Goal: Transaction & Acquisition: Purchase product/service

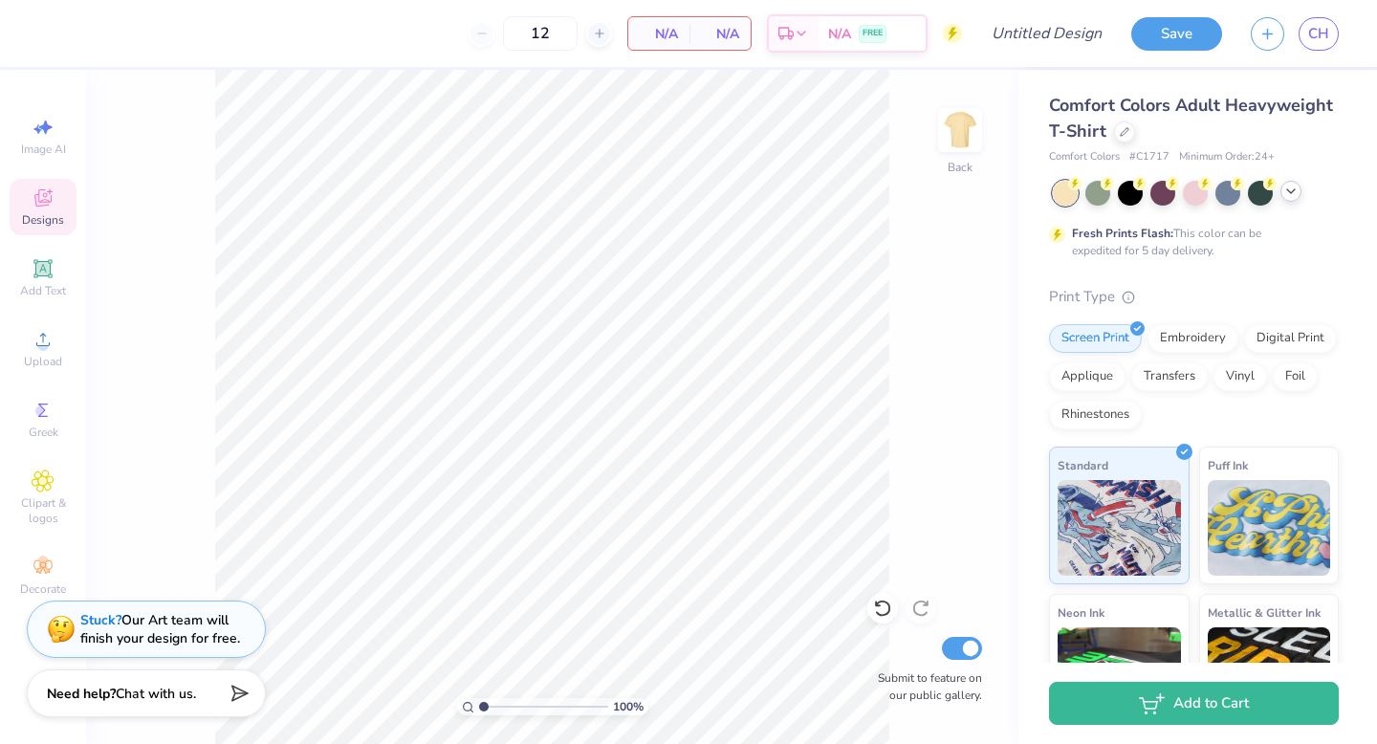
click at [1285, 191] on icon at bounding box center [1291, 191] width 15 height 15
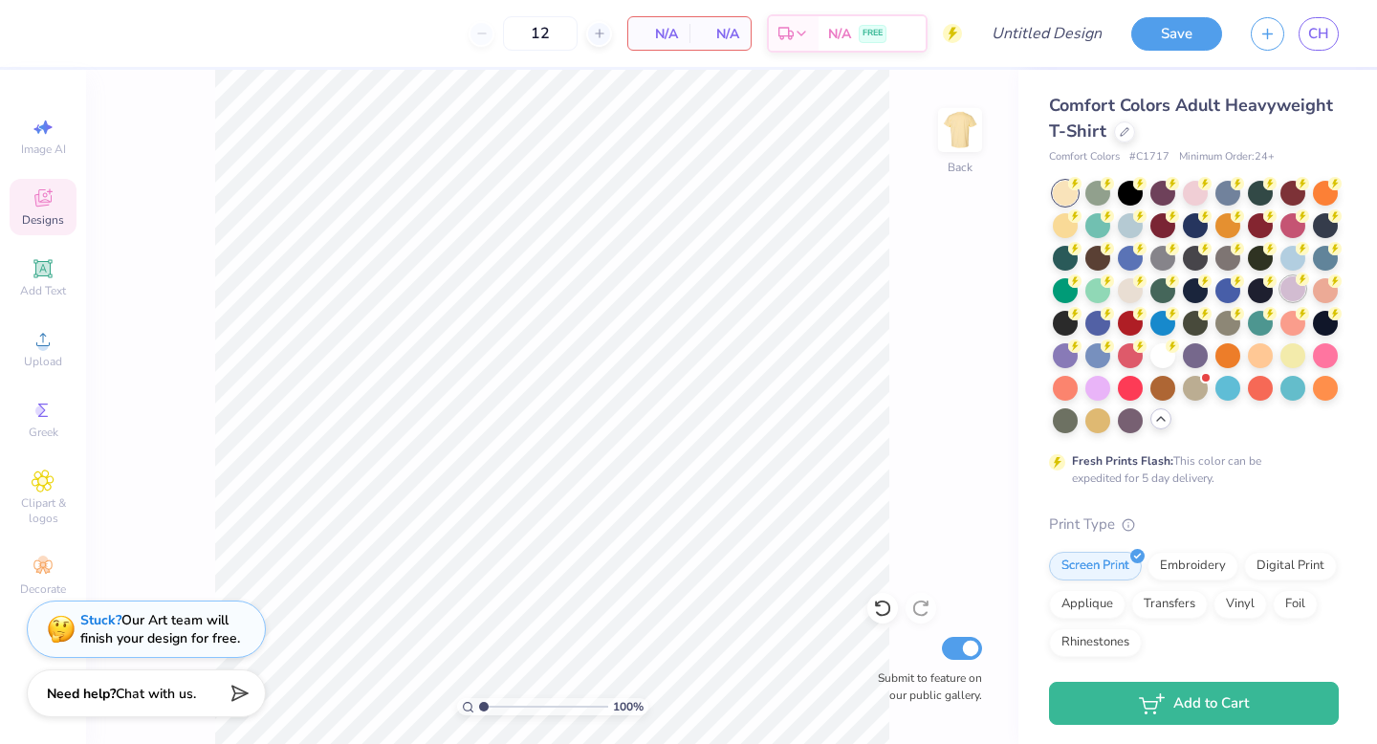
click at [1293, 292] on div at bounding box center [1293, 288] width 25 height 25
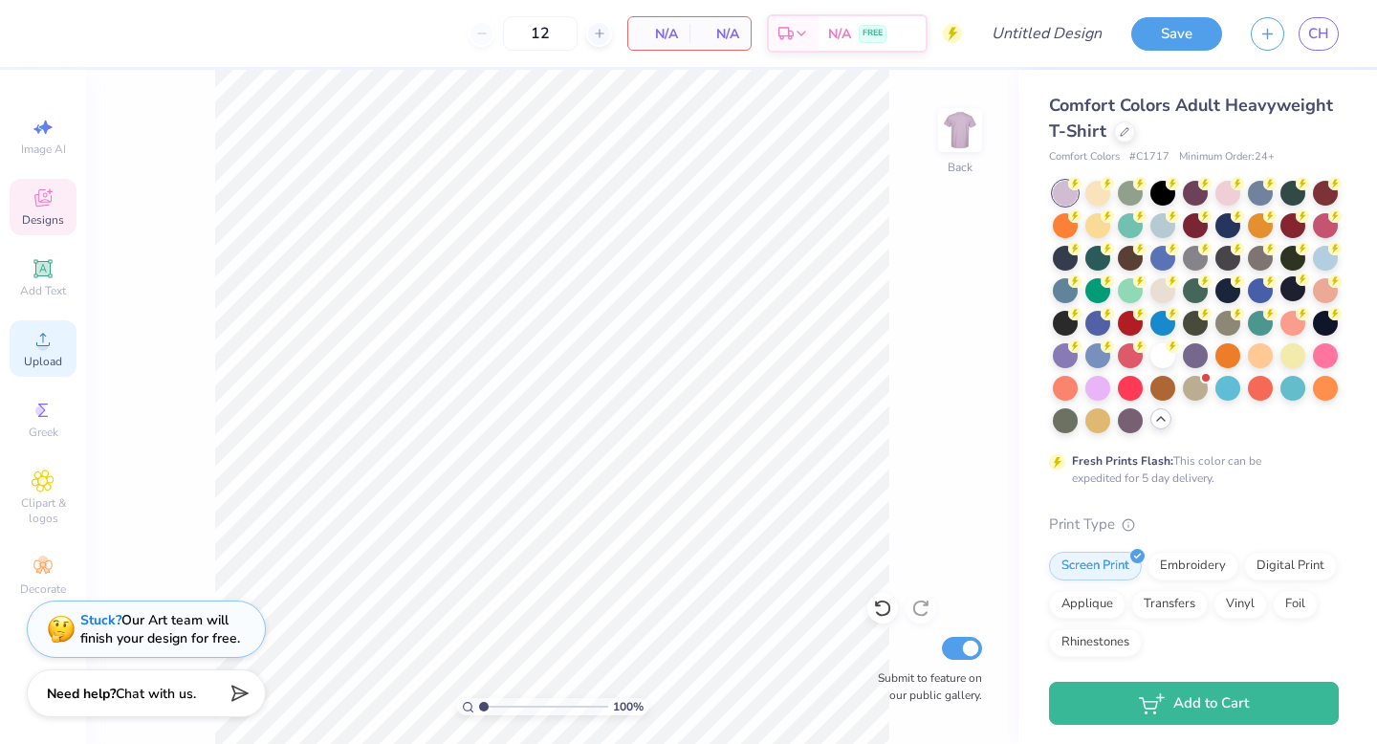
click at [47, 341] on icon at bounding box center [43, 339] width 23 height 23
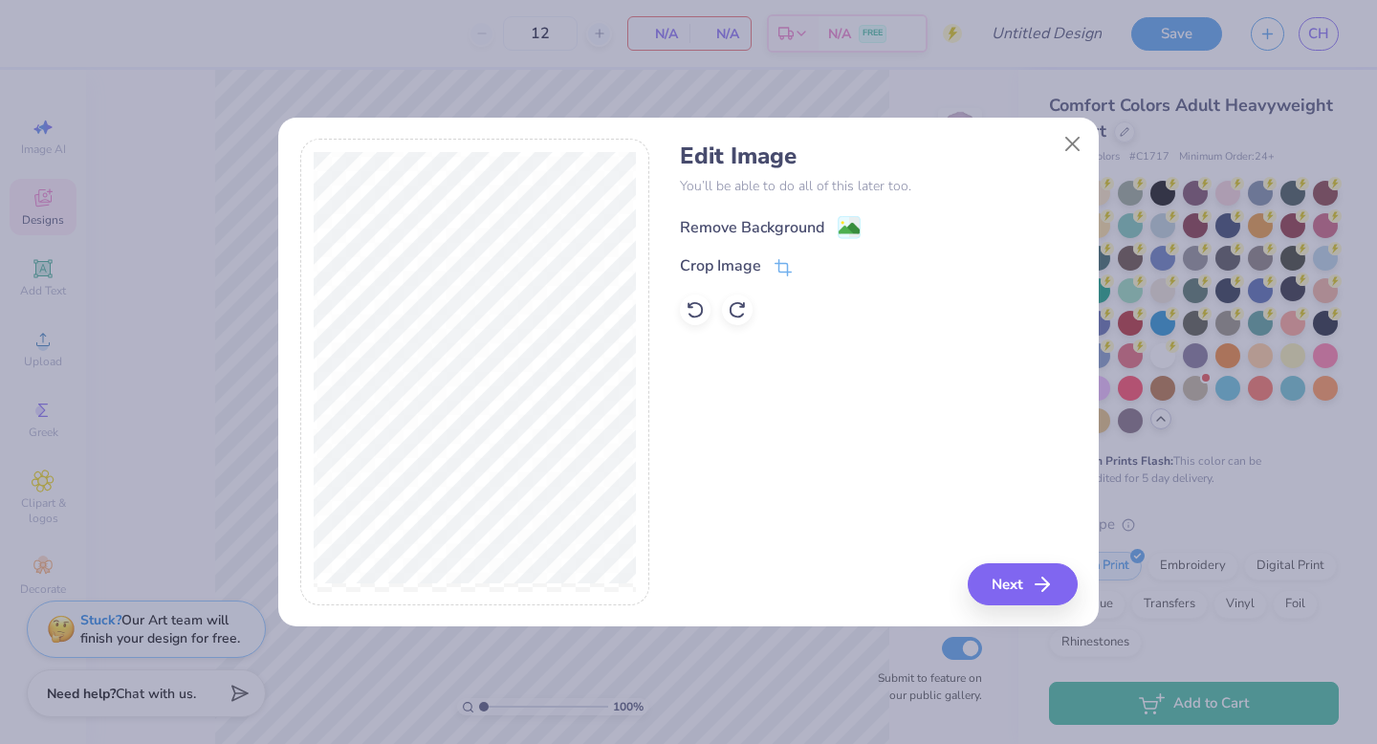
click at [845, 223] on image at bounding box center [849, 228] width 21 height 21
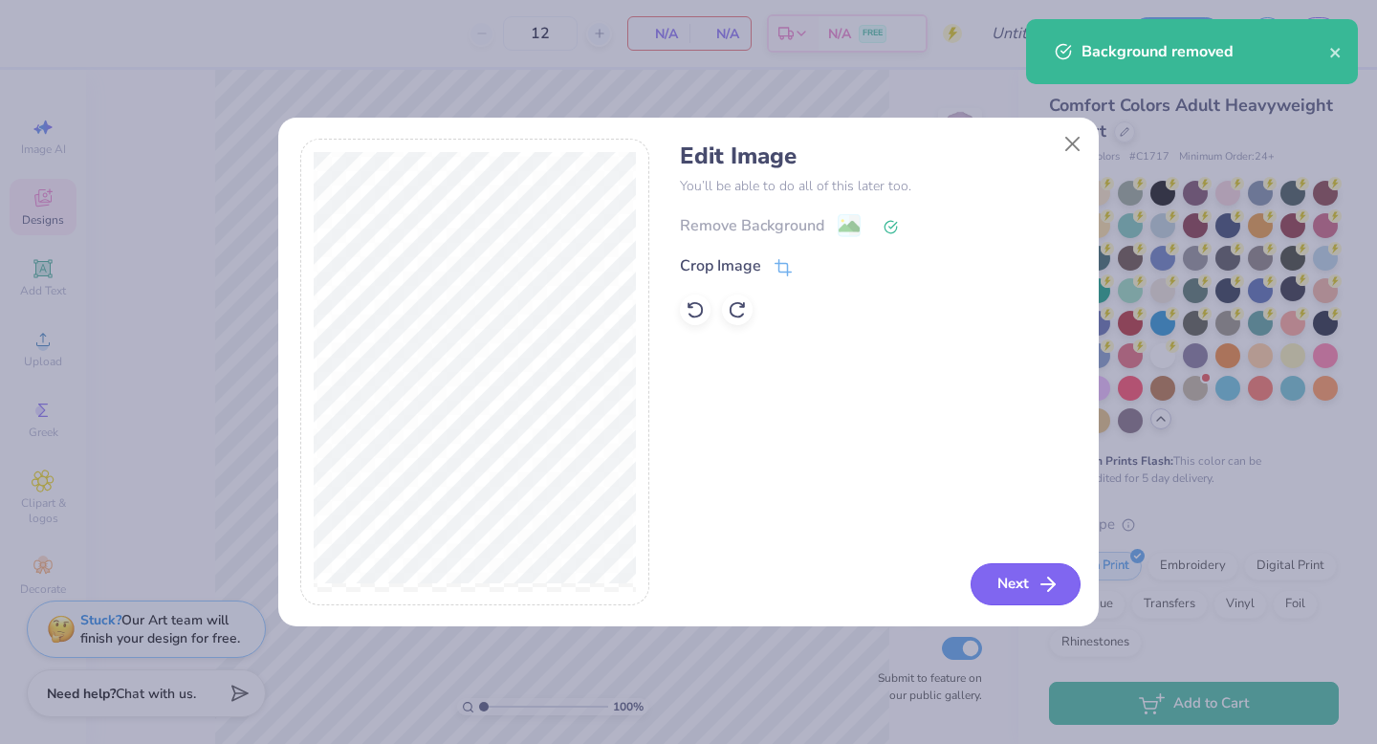
click at [1000, 584] on button "Next" at bounding box center [1026, 584] width 110 height 42
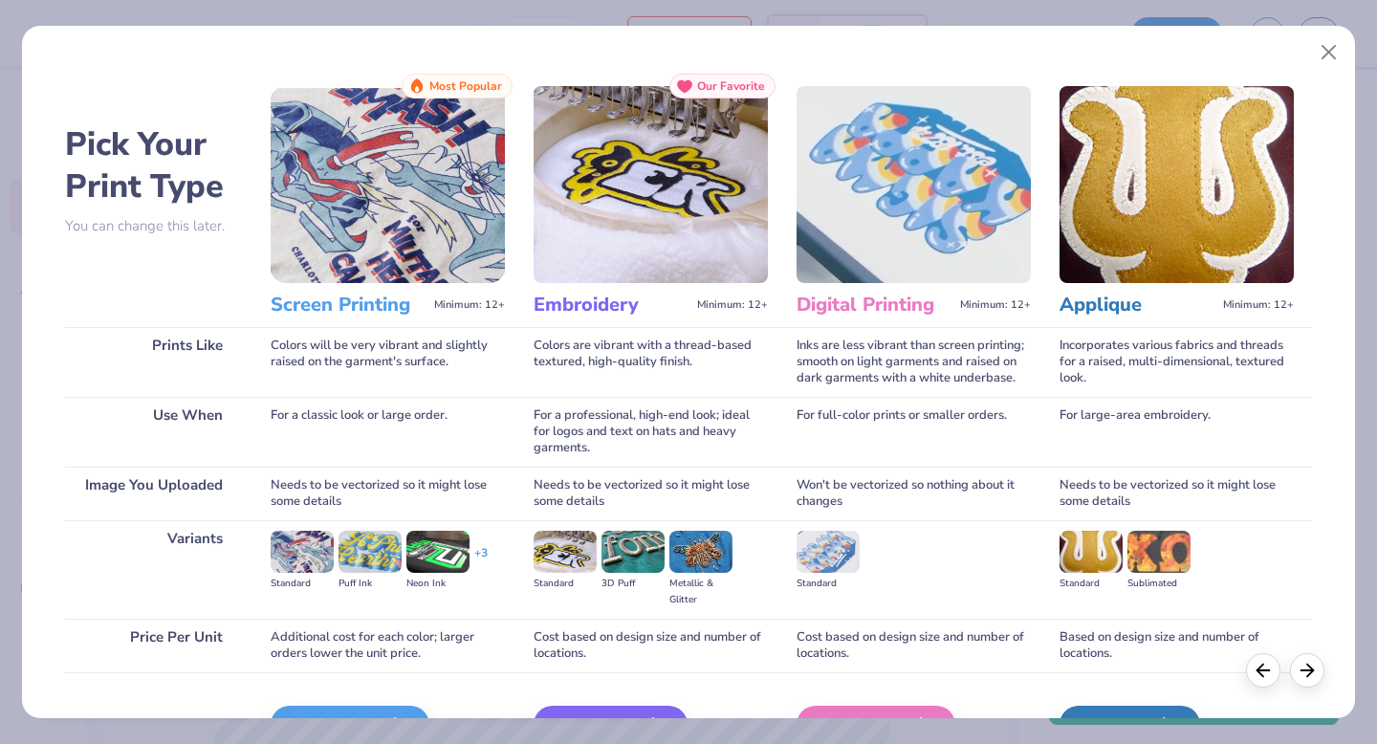
scroll to position [114, 0]
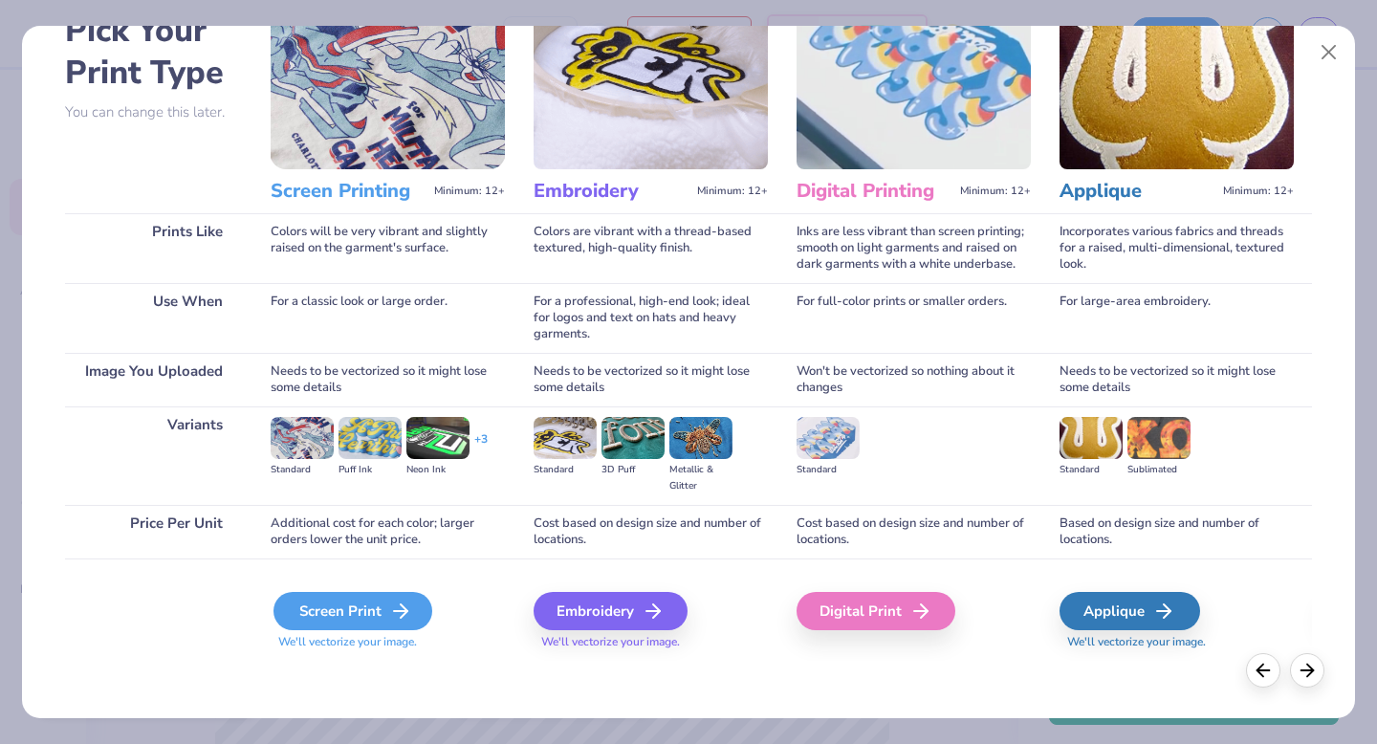
click at [407, 614] on icon at bounding box center [400, 611] width 23 height 23
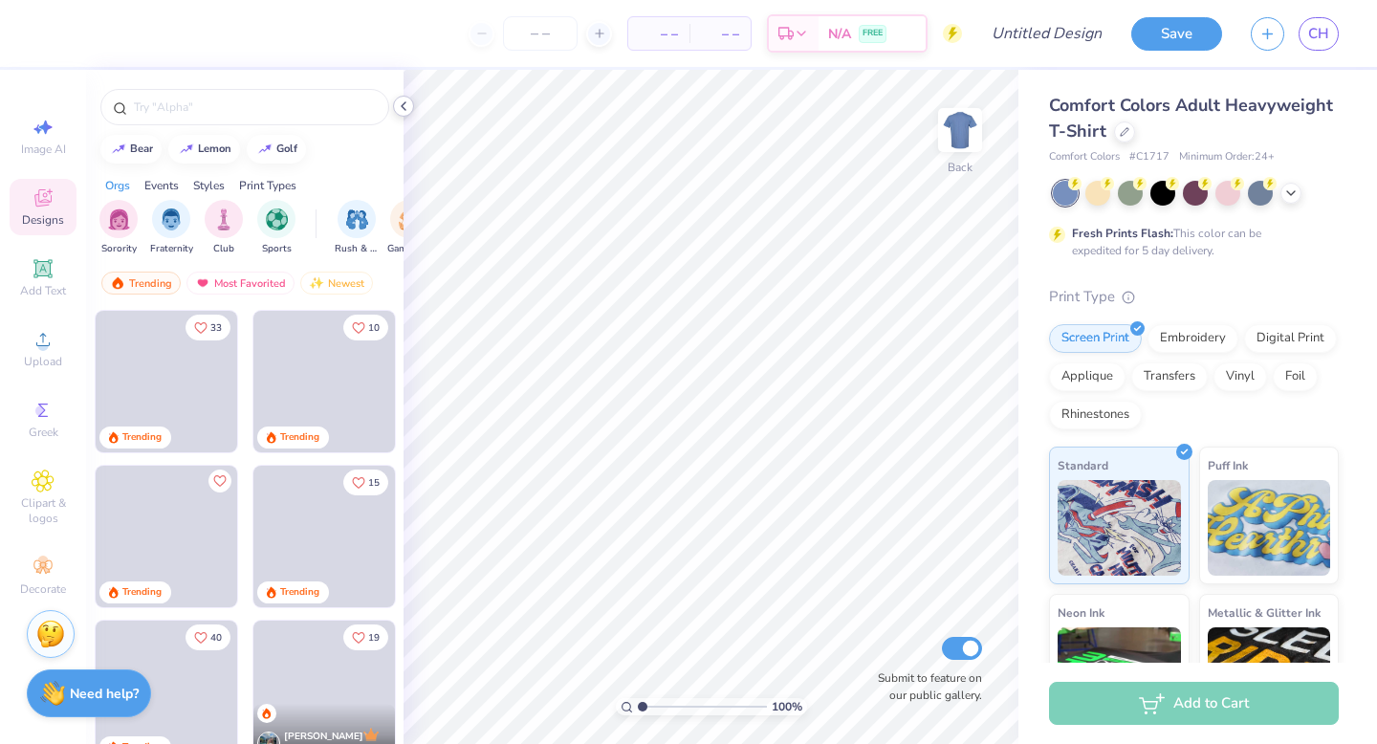
click at [405, 110] on icon at bounding box center [403, 106] width 15 height 15
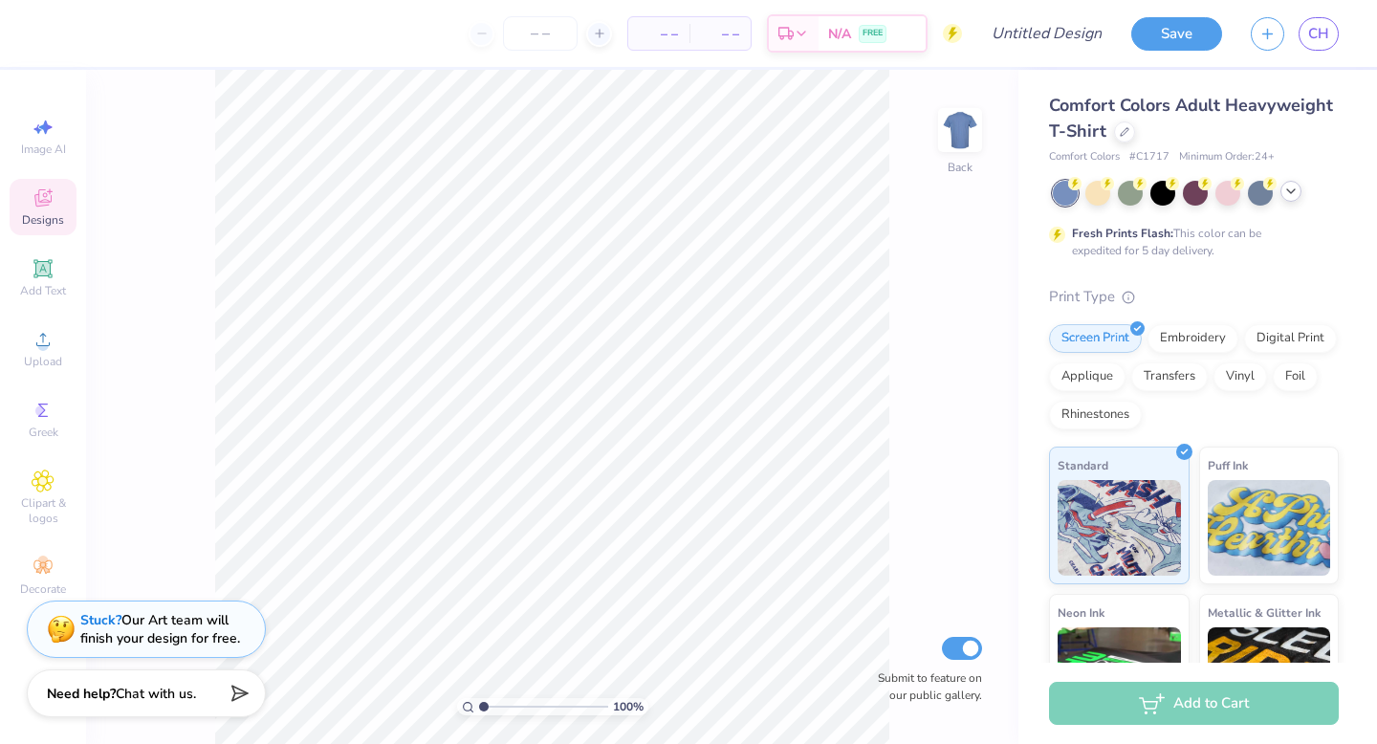
click at [1290, 199] on div at bounding box center [1291, 191] width 21 height 21
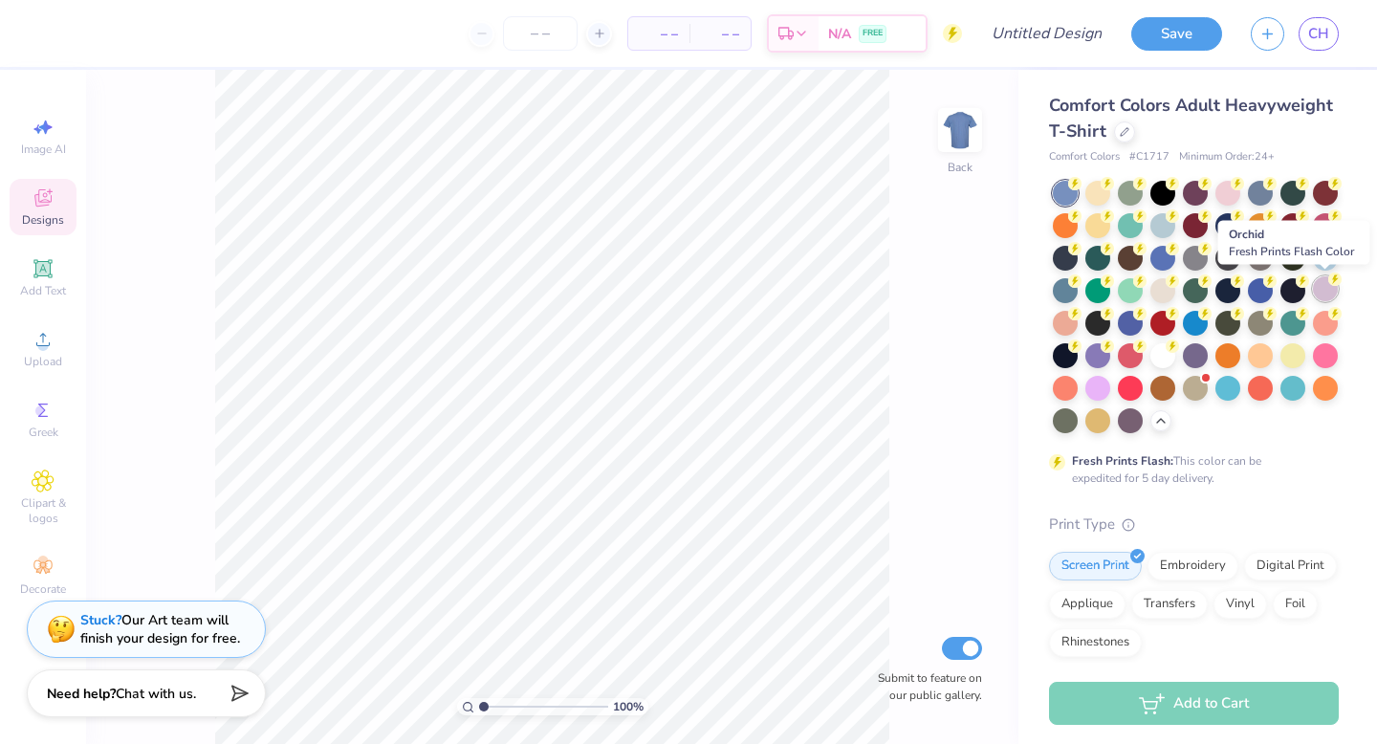
click at [1328, 285] on div at bounding box center [1325, 288] width 25 height 25
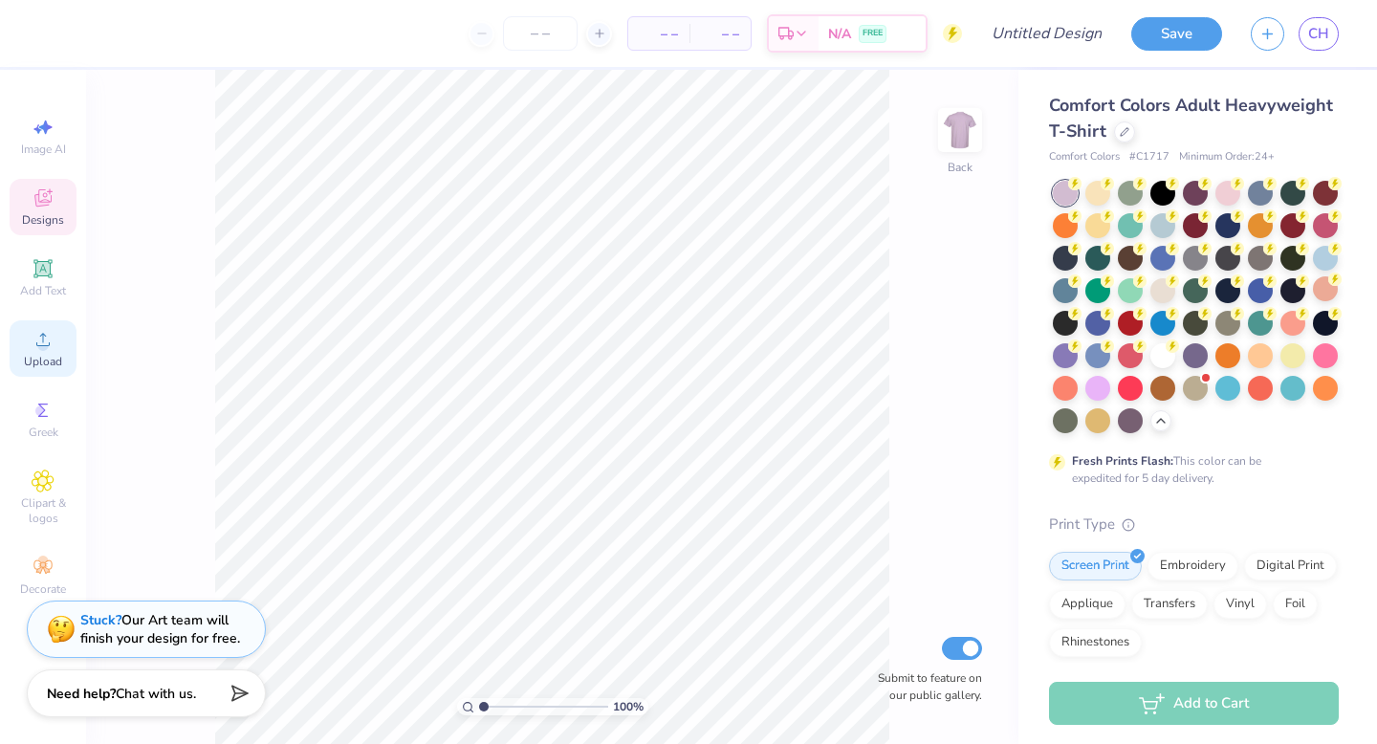
click at [49, 339] on icon at bounding box center [43, 339] width 23 height 23
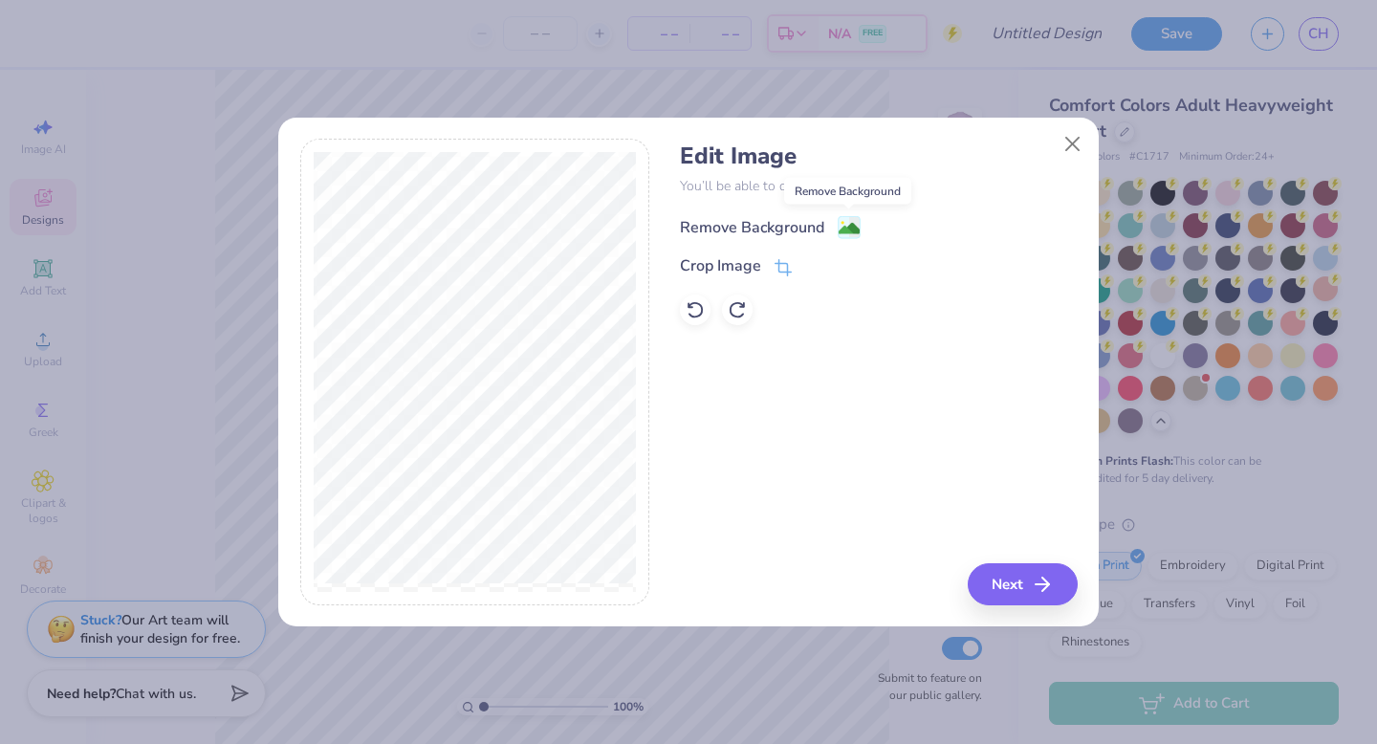
click at [845, 230] on image at bounding box center [849, 228] width 21 height 21
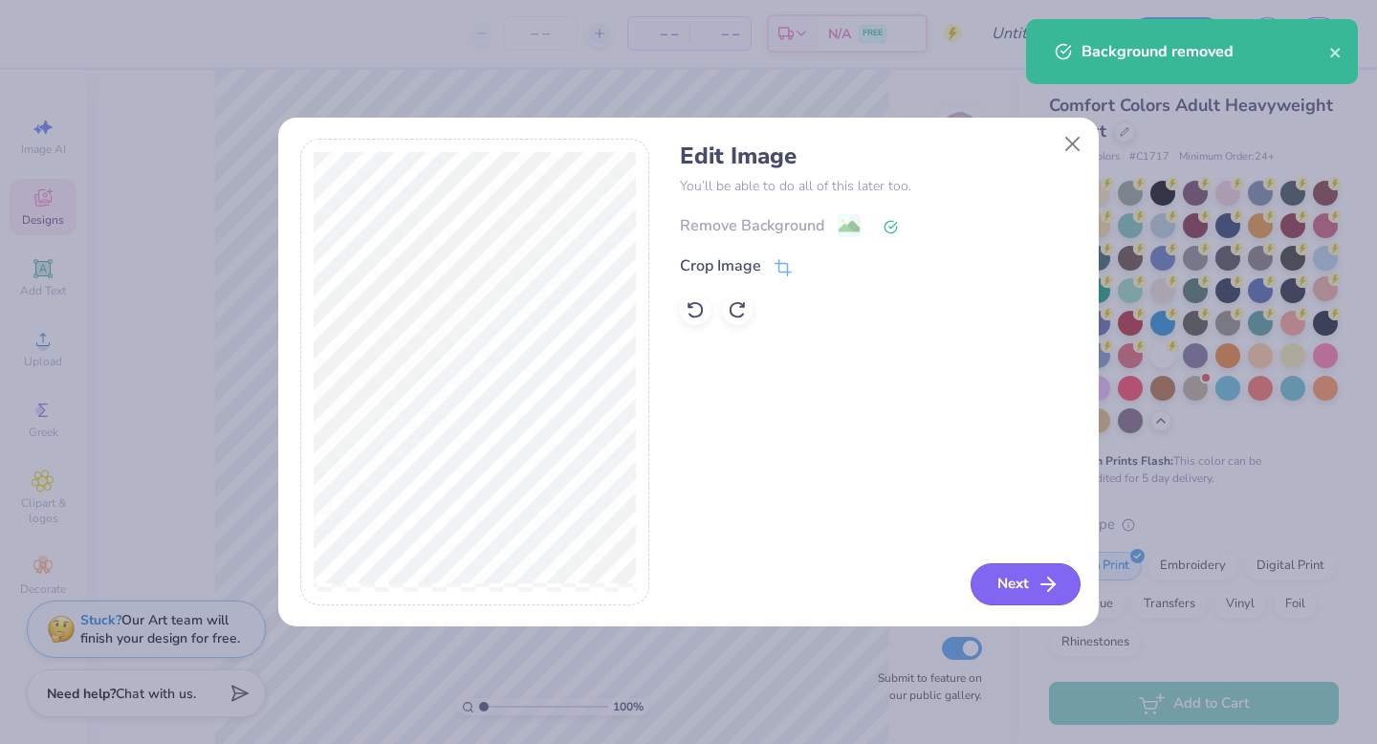
click at [1047, 585] on icon "button" at bounding box center [1048, 584] width 23 height 23
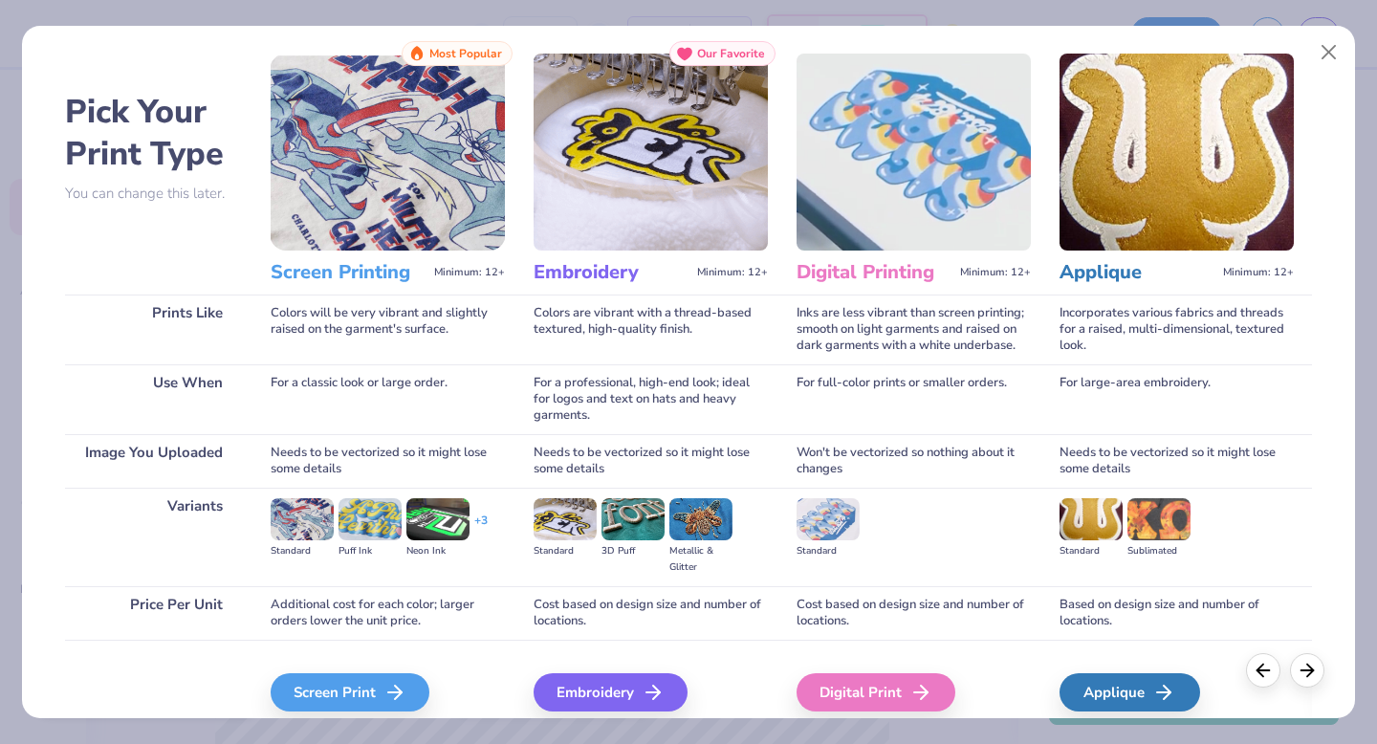
scroll to position [38, 0]
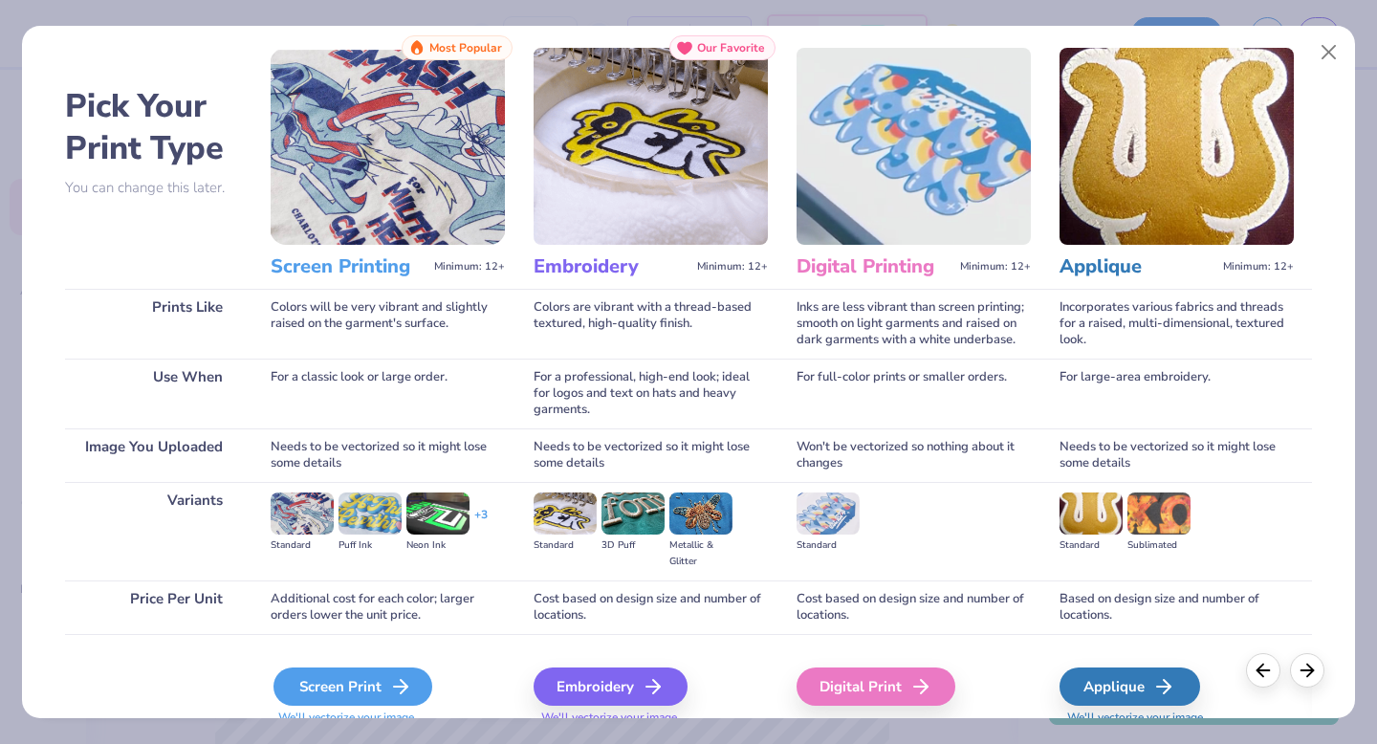
click at [396, 678] on icon at bounding box center [400, 686] width 23 height 23
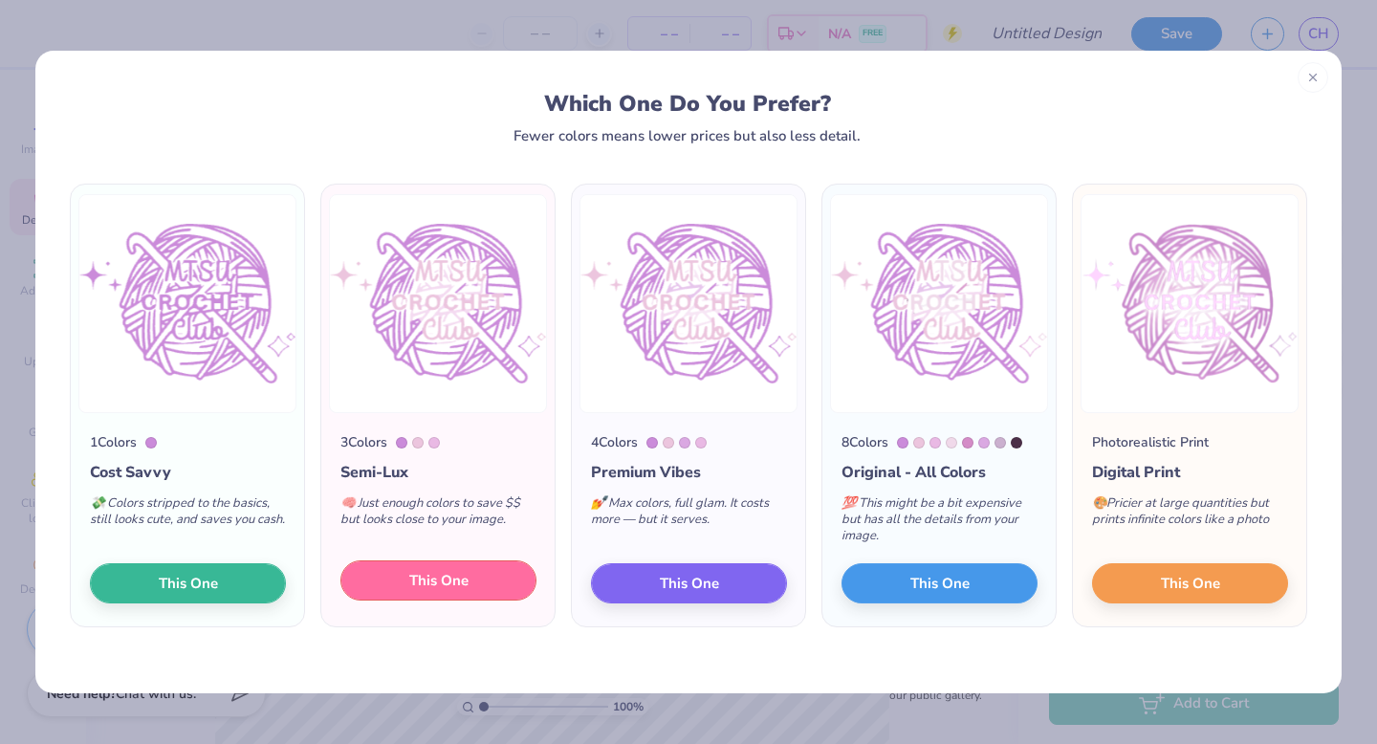
click at [442, 584] on span "This One" at bounding box center [438, 581] width 59 height 22
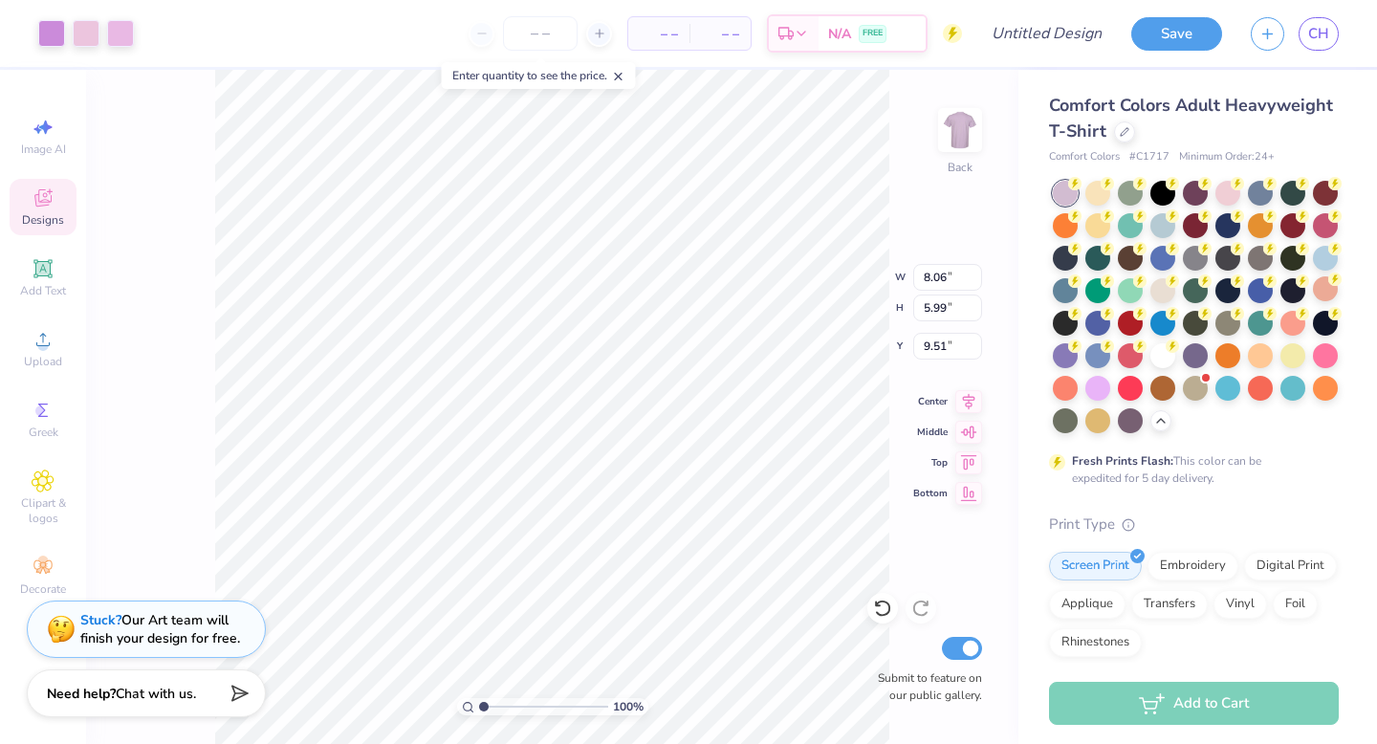
type input "3.99"
type input "11.14"
type input "8.27"
type input "3.93"
type input "3.00"
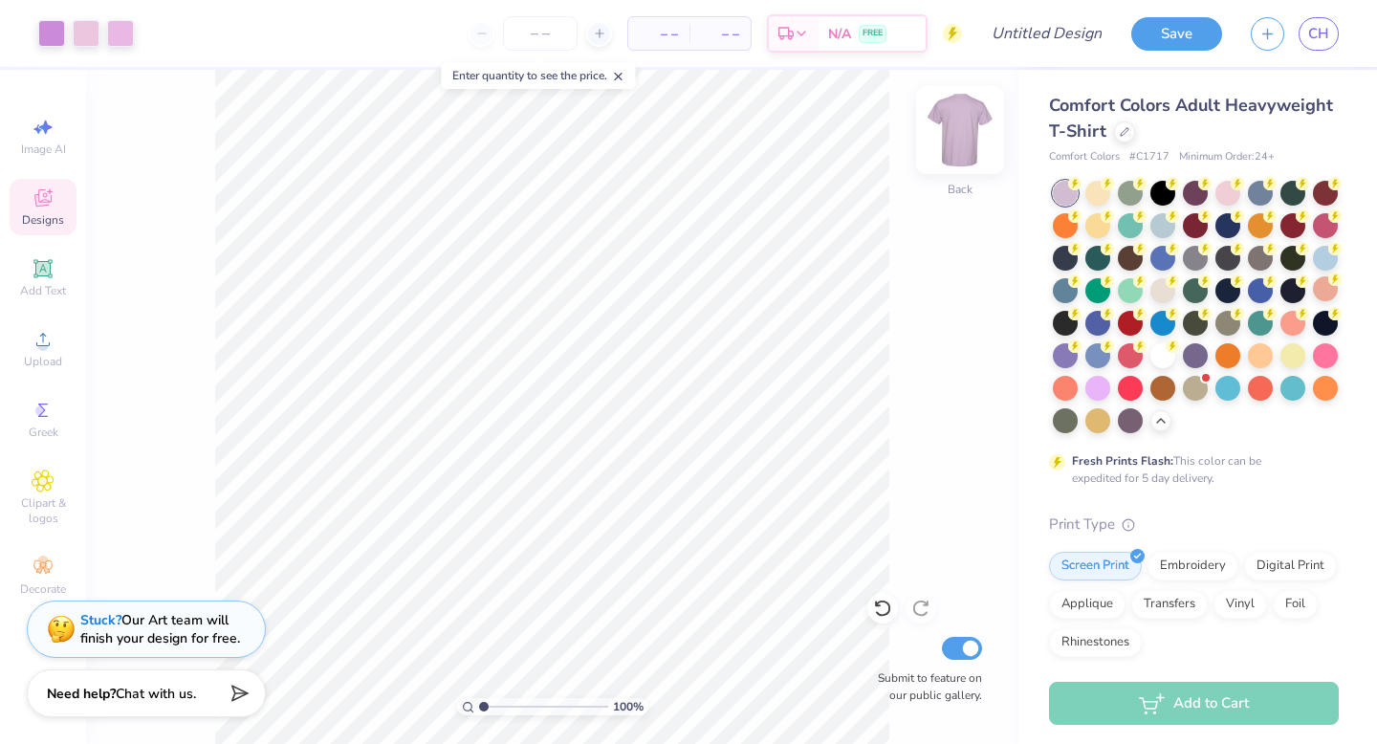
click at [963, 138] on img at bounding box center [960, 130] width 77 height 77
click at [955, 141] on img at bounding box center [960, 130] width 77 height 77
click at [1093, 33] on input "Design Title" at bounding box center [1070, 33] width 94 height 38
type input "v"
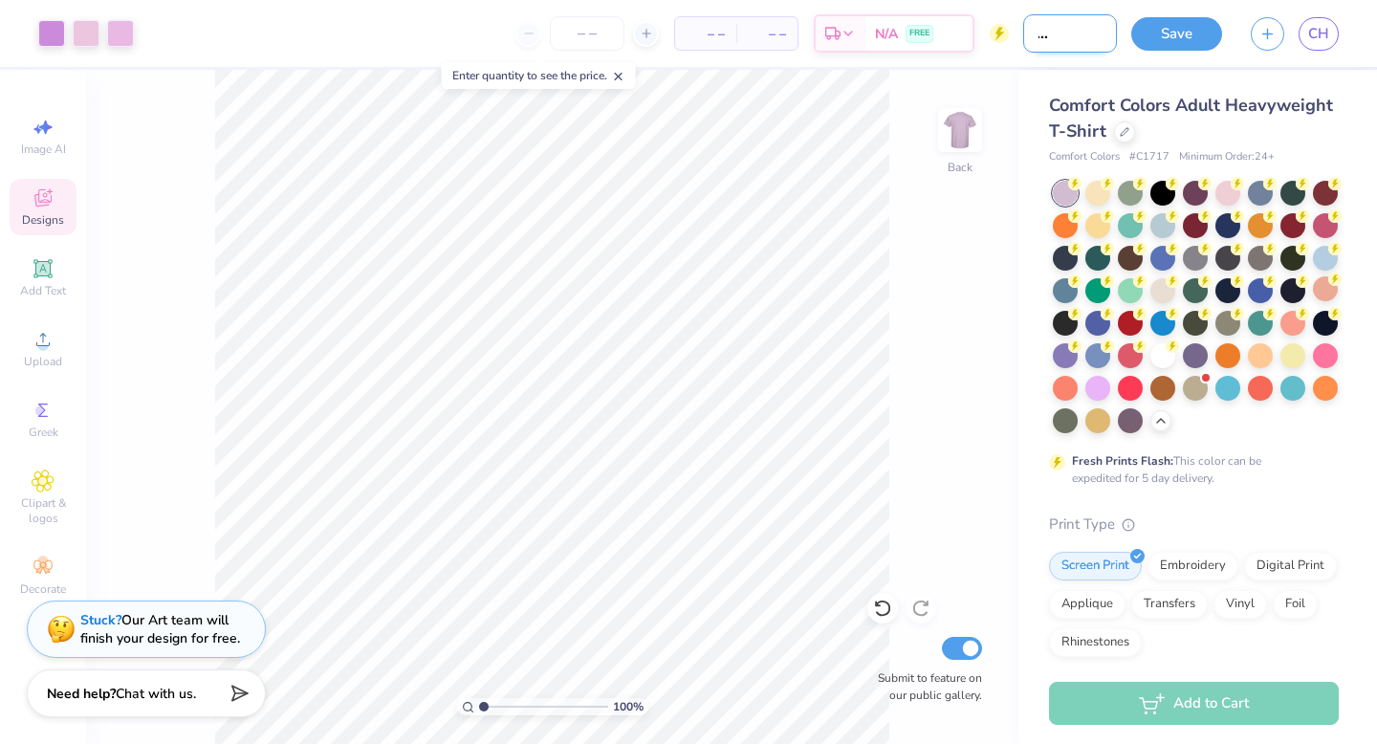
scroll to position [0, 64]
type input "[DATE]-[DATE] merch"
click at [1209, 32] on button "Save" at bounding box center [1176, 30] width 91 height 33
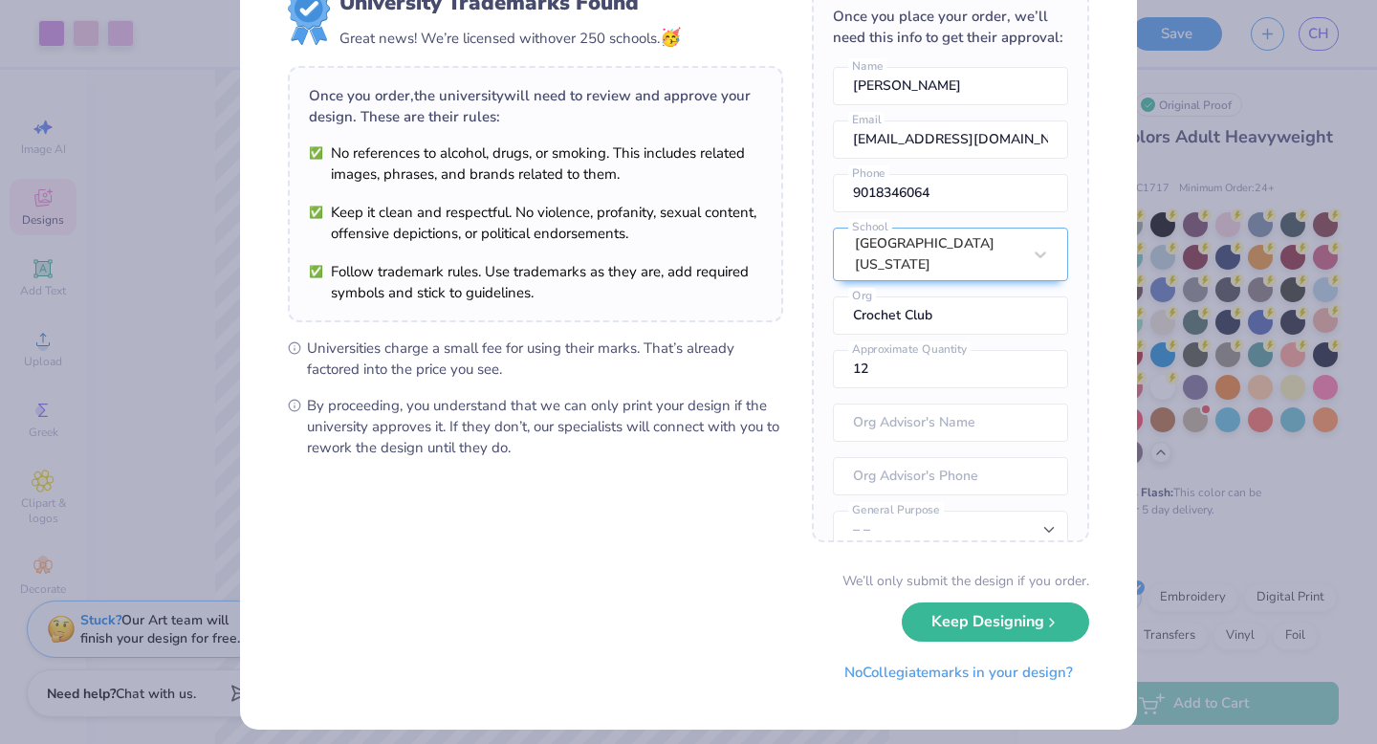
scroll to position [84, 0]
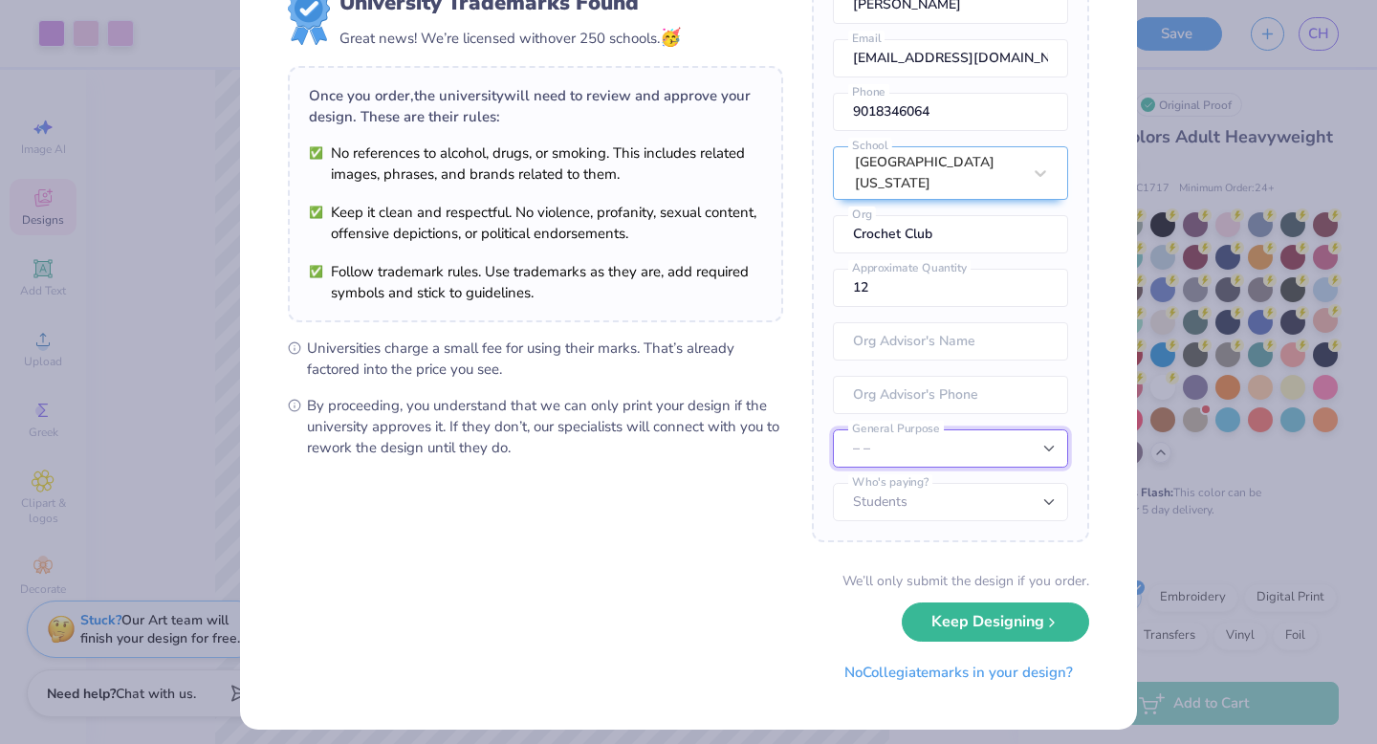
click at [984, 458] on select "– – Member apparel for registered Student Organization / Department / School Fu…" at bounding box center [950, 448] width 235 height 38
select select "Member apparel for registered Student Organization / Department / School"
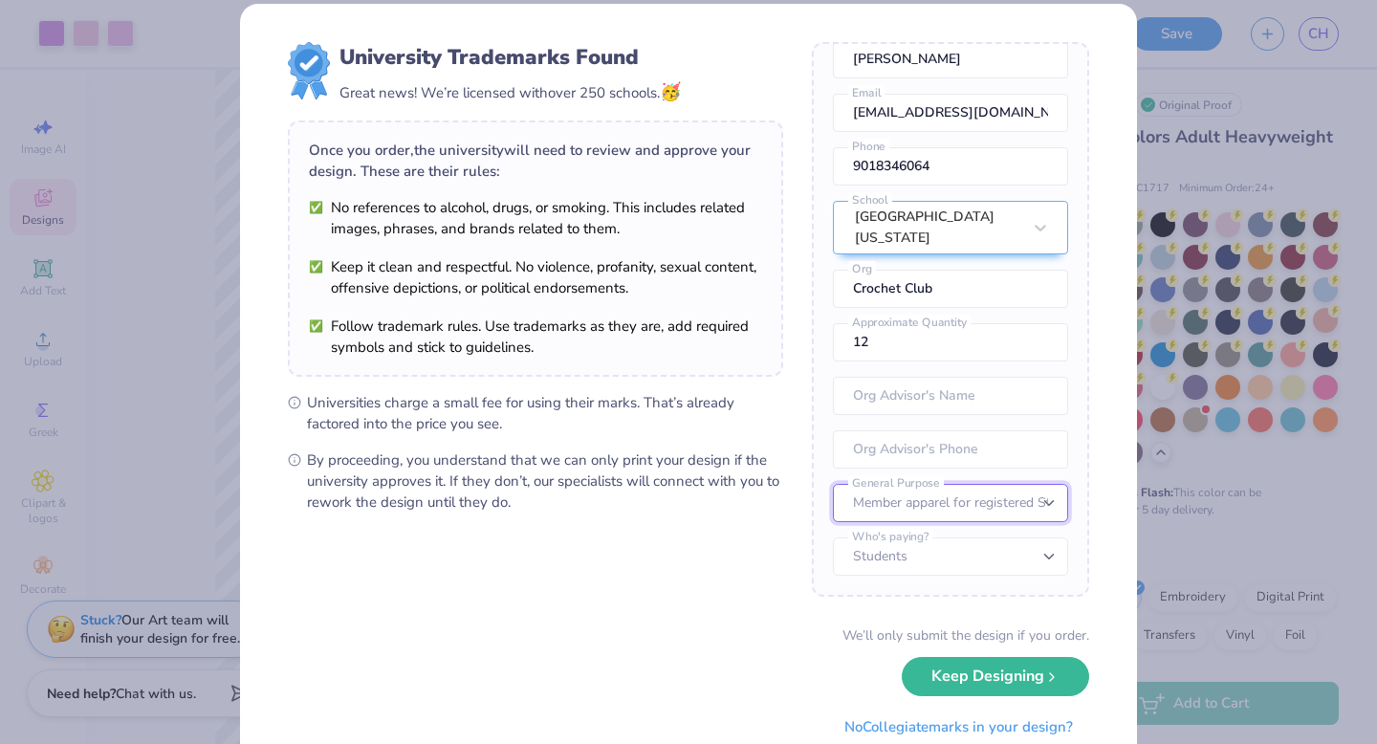
scroll to position [14, 0]
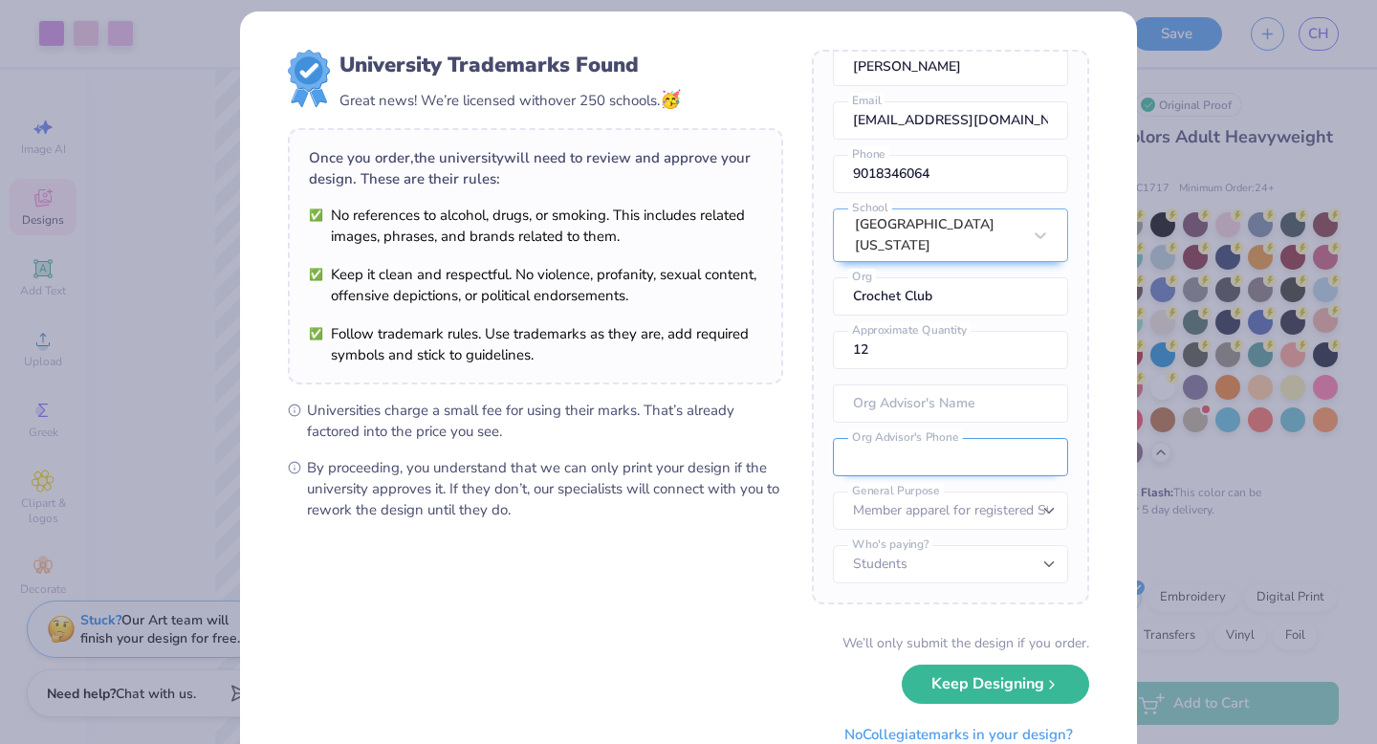
click at [953, 469] on input "tel" at bounding box center [950, 457] width 235 height 38
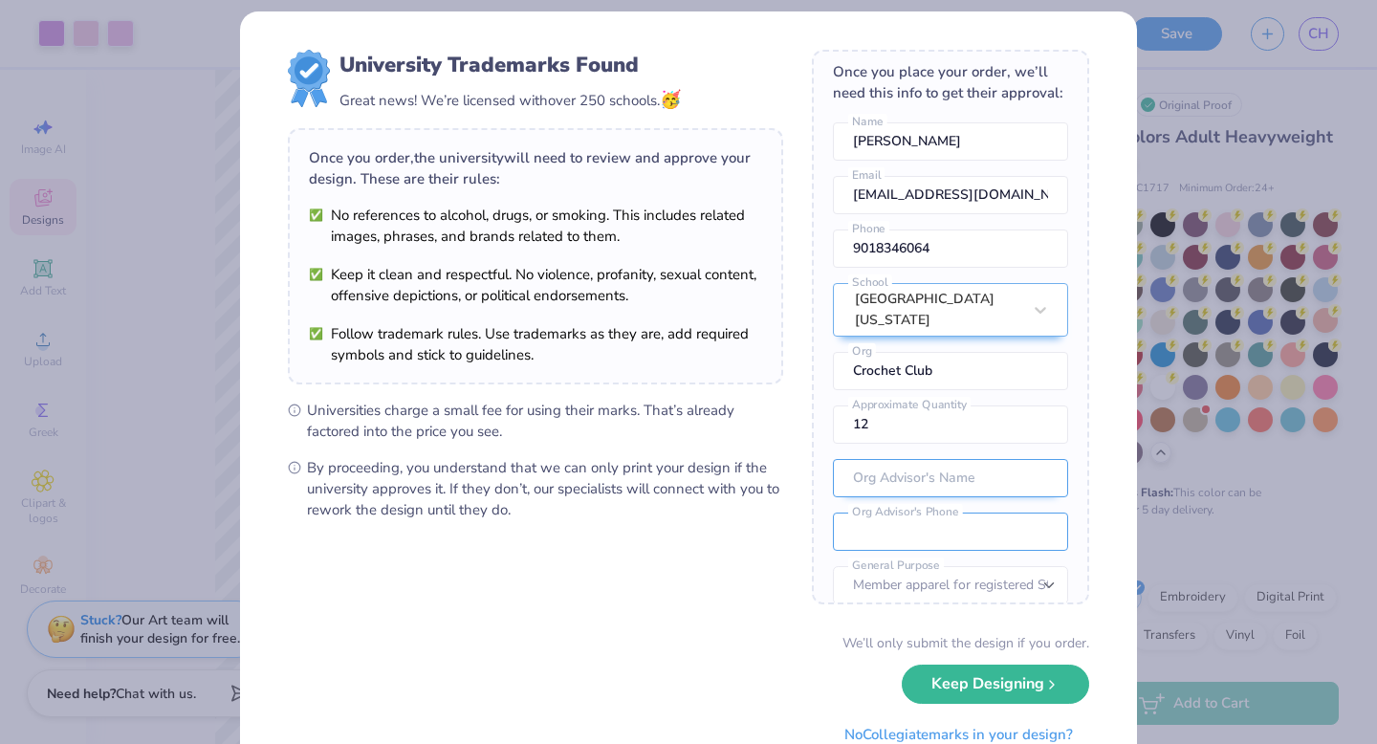
scroll to position [0, 0]
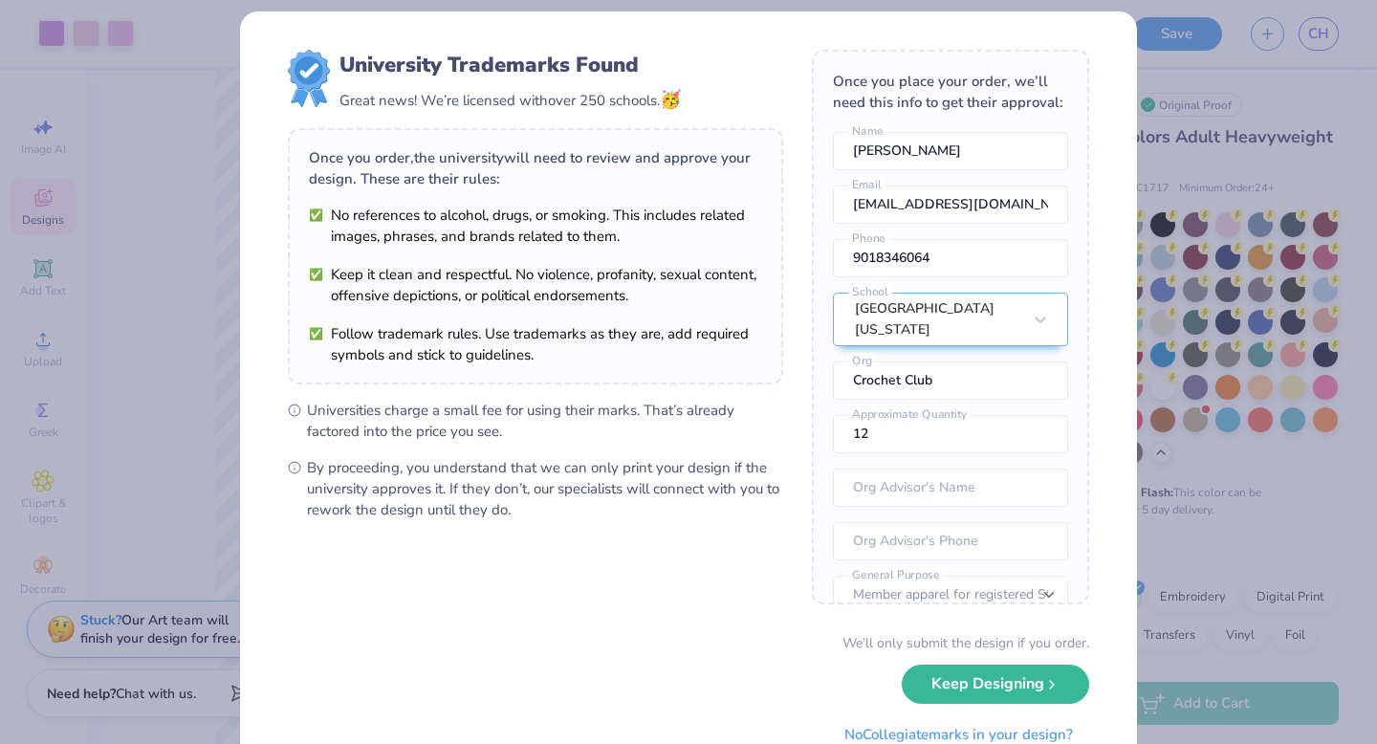
click at [741, 586] on form "University Trademarks Found Great news! We’re licensed with over 250 schools. 🥳…" at bounding box center [688, 402] width 801 height 704
click at [948, 672] on button "Keep Designing" at bounding box center [995, 679] width 187 height 39
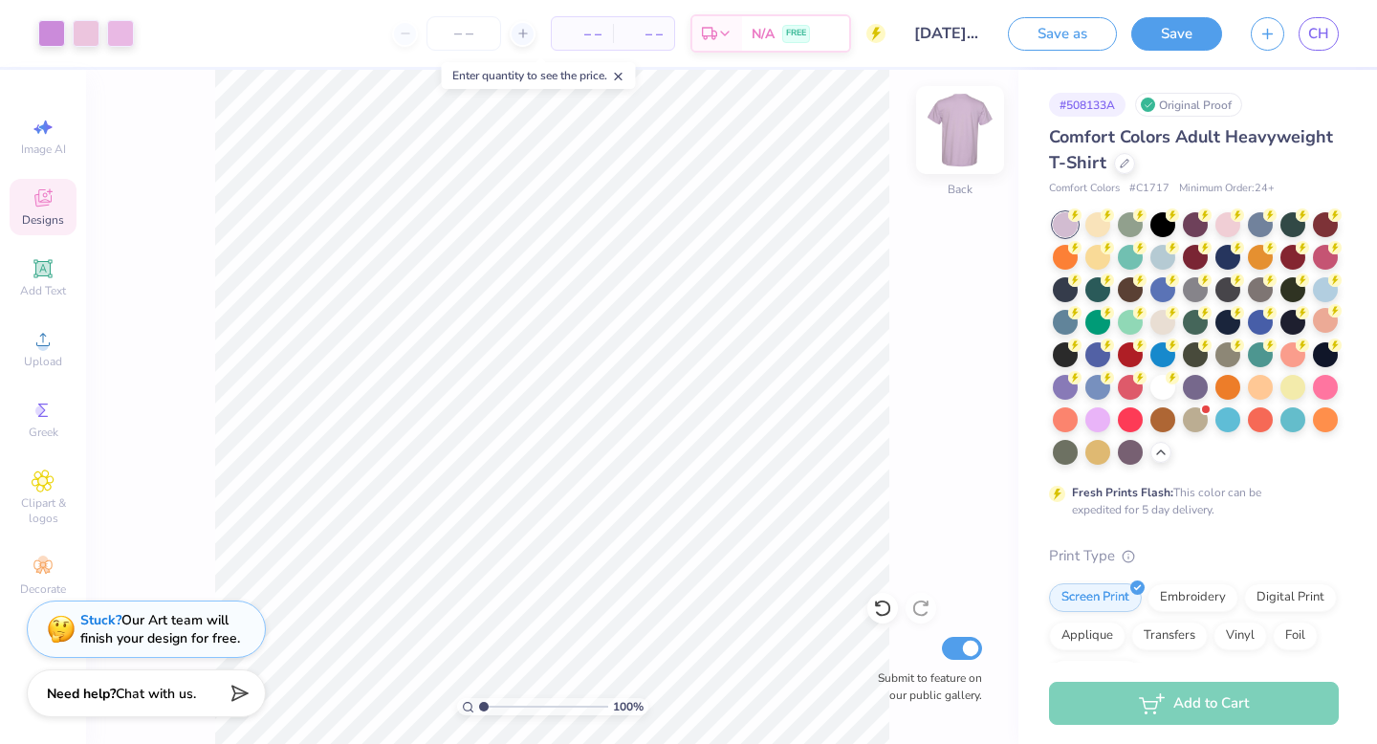
click at [954, 143] on img at bounding box center [960, 130] width 77 height 77
click at [955, 127] on img at bounding box center [960, 130] width 77 height 77
click at [523, 37] on icon at bounding box center [522, 33] width 13 height 13
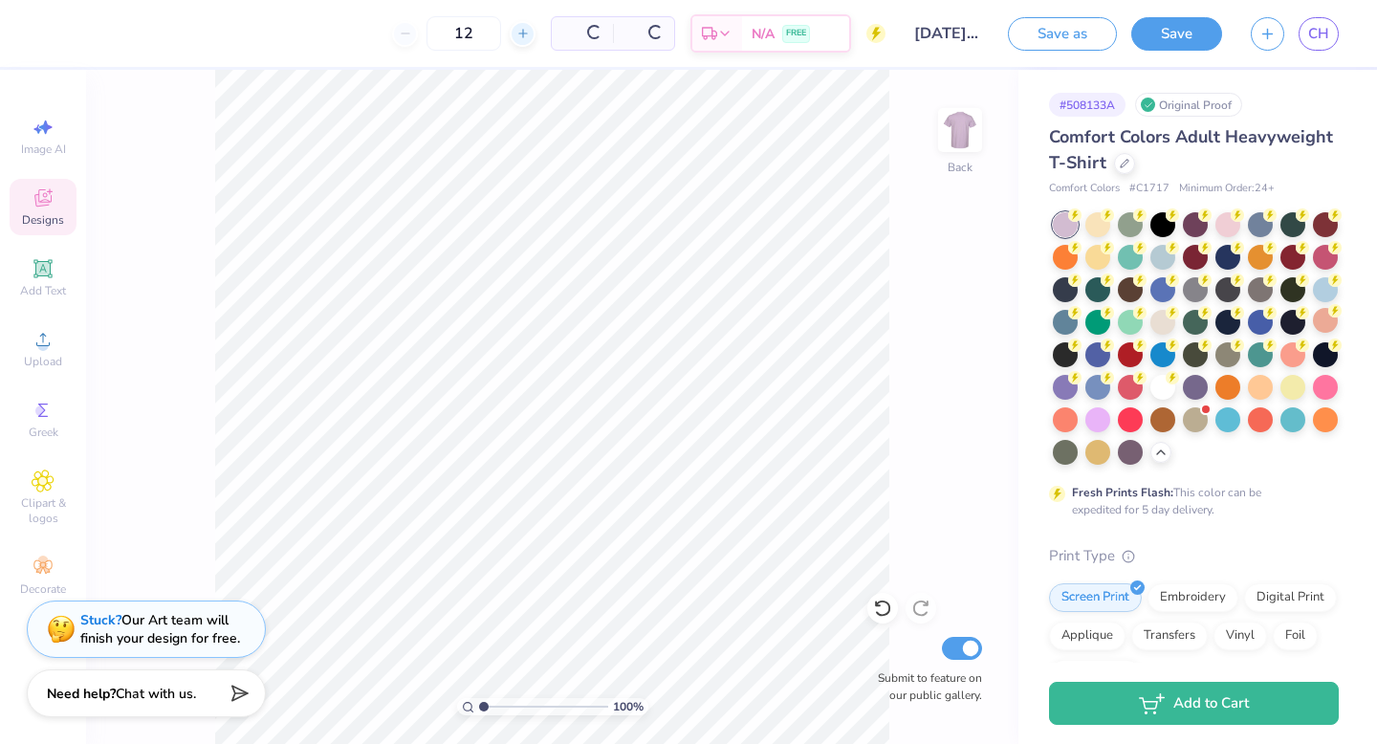
click at [523, 37] on icon at bounding box center [522, 33] width 13 height 13
type input "13"
click at [1174, 588] on div "Embroidery" at bounding box center [1193, 595] width 91 height 29
click at [1124, 594] on div "Screen Print" at bounding box center [1095, 595] width 93 height 29
click at [1178, 594] on div "Embroidery" at bounding box center [1193, 595] width 91 height 29
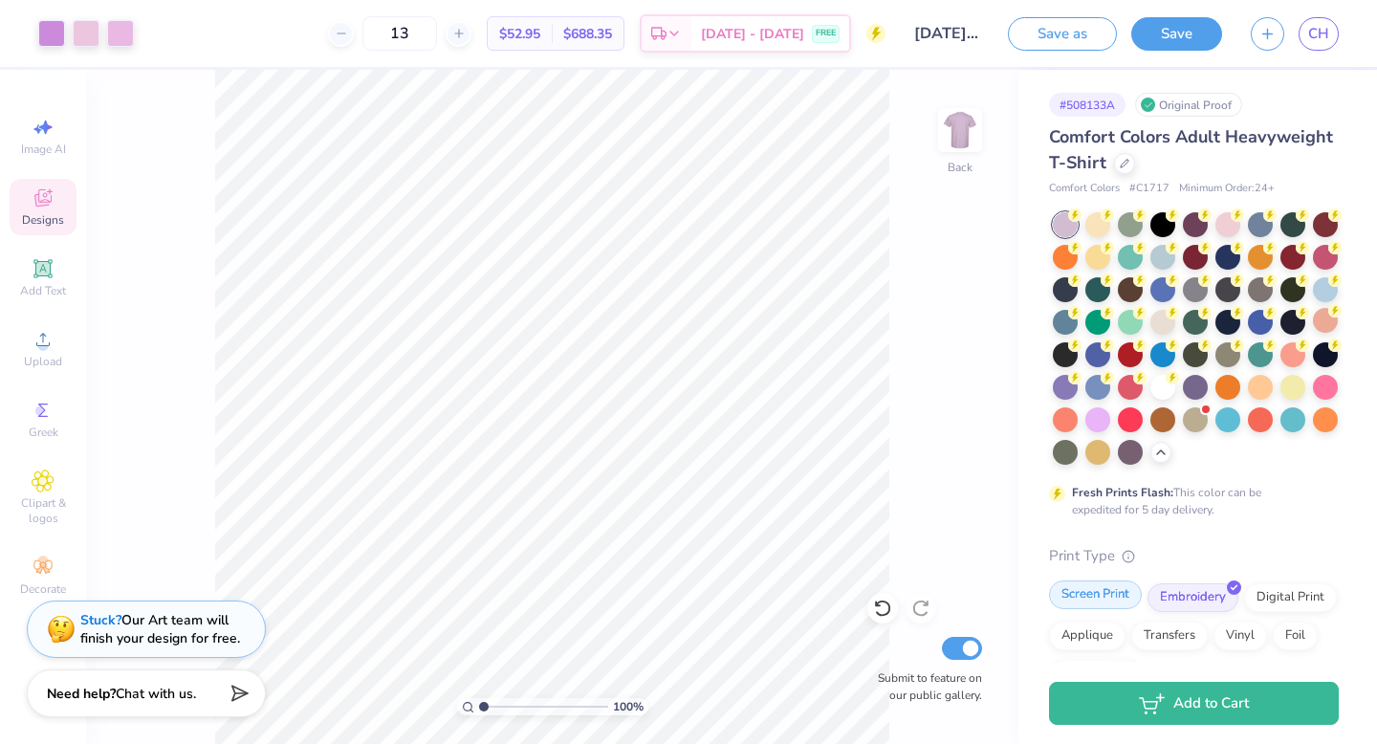
click at [1111, 590] on div "Screen Print" at bounding box center [1095, 595] width 93 height 29
